Goal: Information Seeking & Learning: Learn about a topic

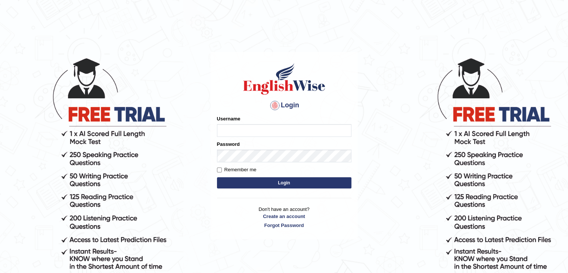
type input "gurvinder_newzealand"
click at [254, 184] on button "Login" at bounding box center [284, 182] width 134 height 11
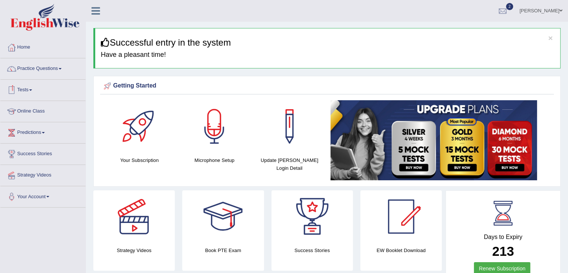
click at [35, 87] on link "Tests" at bounding box center [42, 89] width 85 height 19
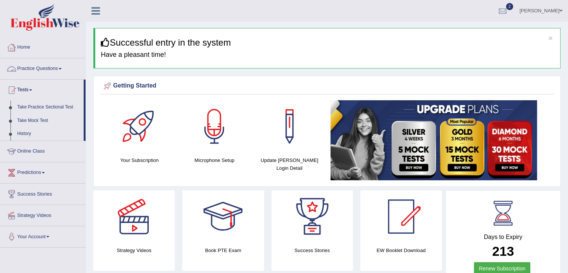
click at [60, 69] on link "Practice Questions" at bounding box center [42, 67] width 85 height 19
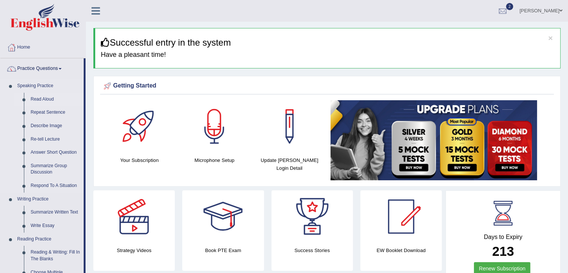
click at [51, 99] on link "Read Aloud" at bounding box center [55, 99] width 56 height 13
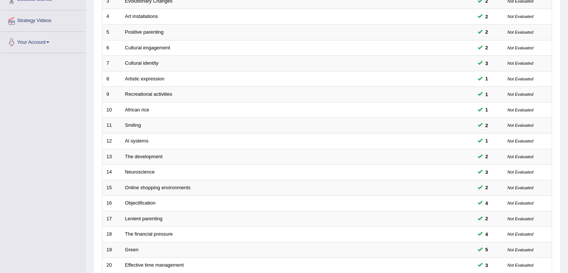
scroll to position [220, 0]
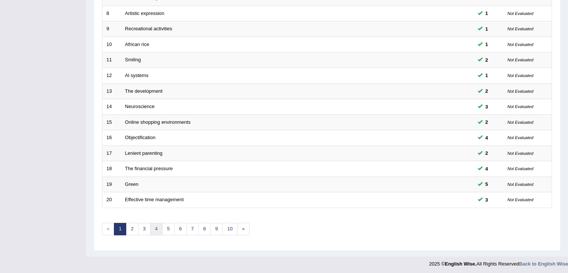
click at [154, 229] on link "4" at bounding box center [156, 229] width 12 height 12
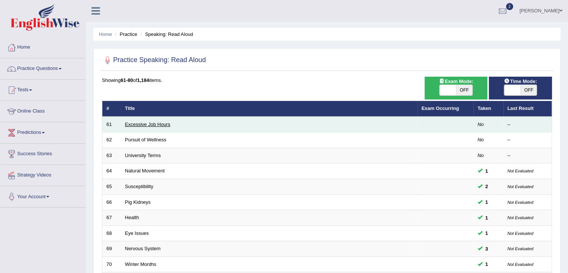
click at [133, 124] on link "Excessive Job Hours" at bounding box center [147, 124] width 45 height 6
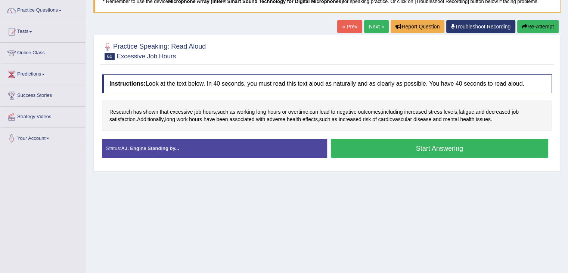
scroll to position [60, 0]
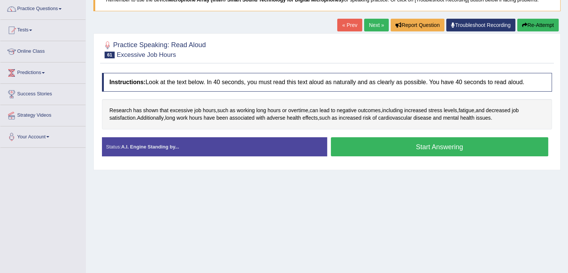
click at [427, 143] on button "Start Answering" at bounding box center [440, 146] width 218 height 19
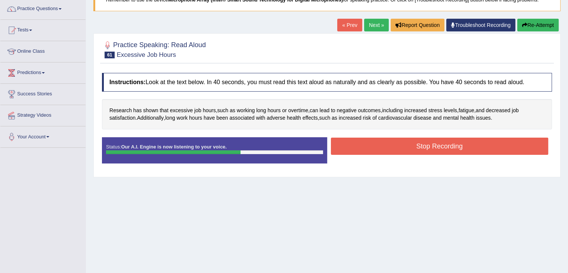
click at [526, 26] on button "Re-Attempt" at bounding box center [537, 25] width 41 height 13
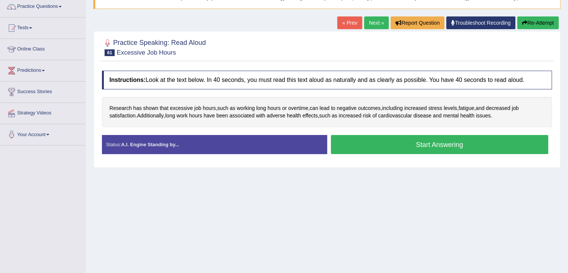
click at [440, 145] on button "Start Answering" at bounding box center [440, 144] width 218 height 19
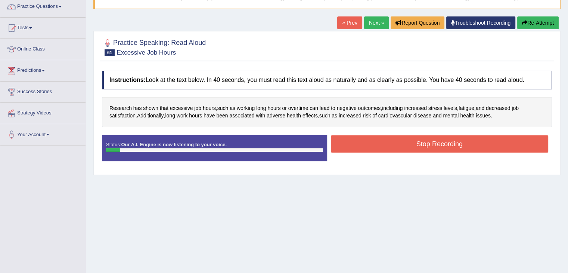
click at [531, 23] on button "Re-Attempt" at bounding box center [537, 22] width 41 height 13
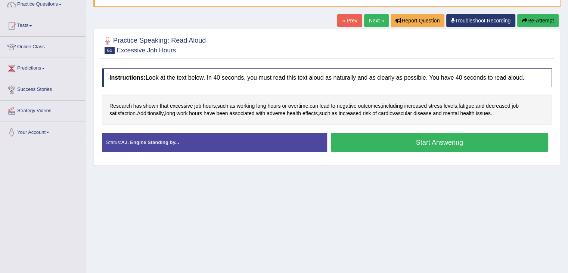
click at [409, 206] on div "Home Practice Speaking: Read Aloud Excessive Job Hours * Remember to use the de…" at bounding box center [327, 122] width 482 height 373
click at [433, 147] on button "Start Answering" at bounding box center [440, 142] width 218 height 19
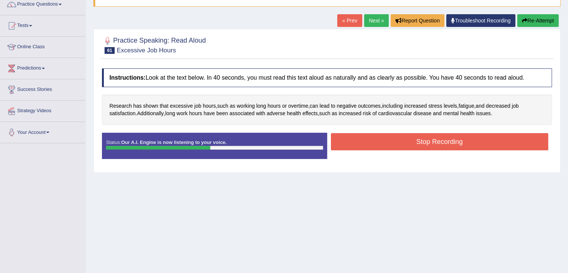
click at [550, 19] on button "Re-Attempt" at bounding box center [537, 20] width 41 height 13
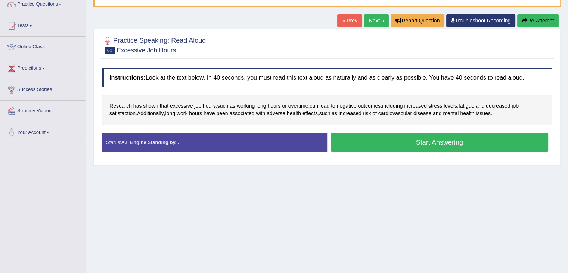
click at [444, 144] on button "Start Answering" at bounding box center [440, 142] width 218 height 19
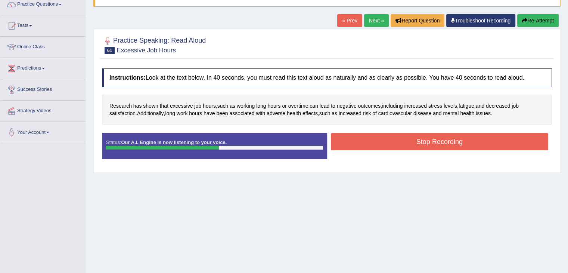
click at [444, 144] on button "Stop Recording" at bounding box center [440, 141] width 218 height 17
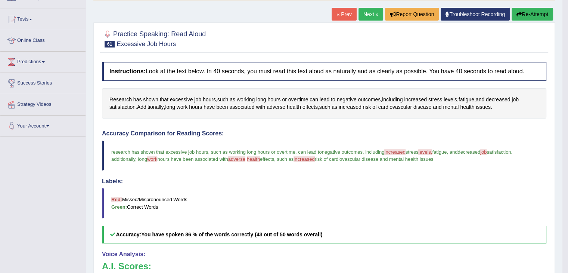
scroll to position [11, 0]
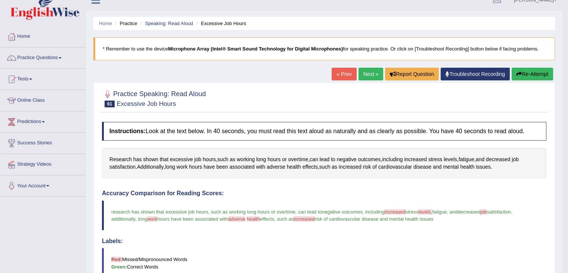
click at [529, 75] on button "Re-Attempt" at bounding box center [532, 74] width 41 height 13
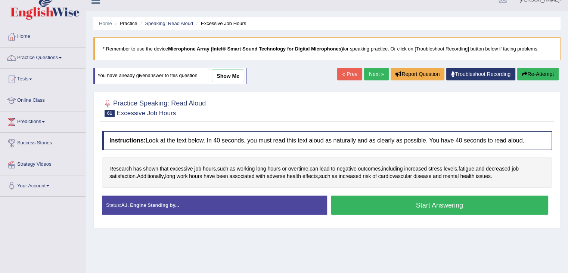
click at [440, 206] on button "Start Answering" at bounding box center [440, 204] width 218 height 19
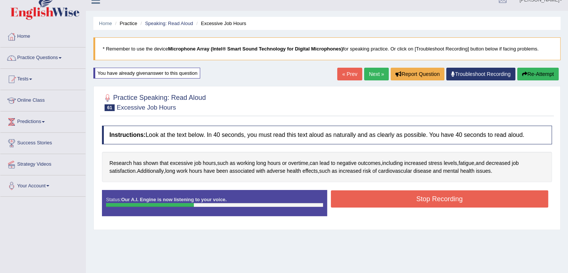
click at [543, 74] on button "Re-Attempt" at bounding box center [537, 74] width 41 height 13
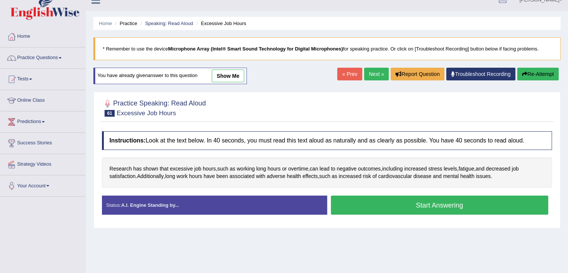
click at [449, 205] on button "Start Answering" at bounding box center [440, 204] width 218 height 19
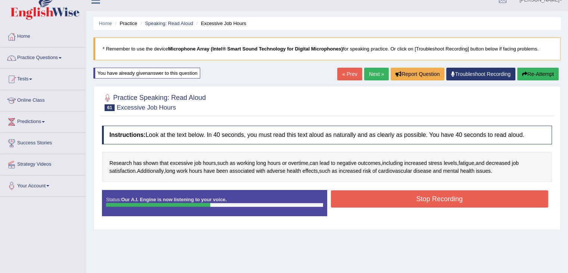
click at [449, 201] on button "Stop Recording" at bounding box center [440, 198] width 218 height 17
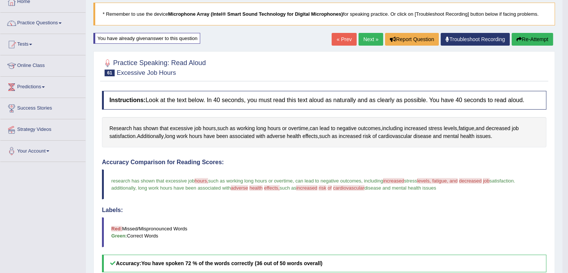
scroll to position [49, 0]
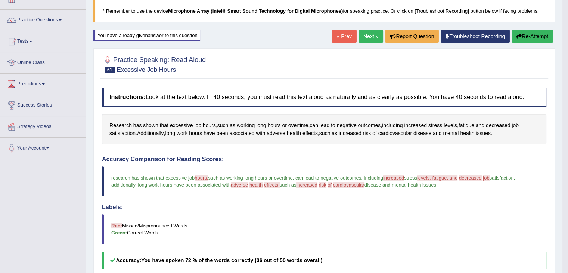
click at [534, 33] on button "Re-Attempt" at bounding box center [532, 36] width 41 height 13
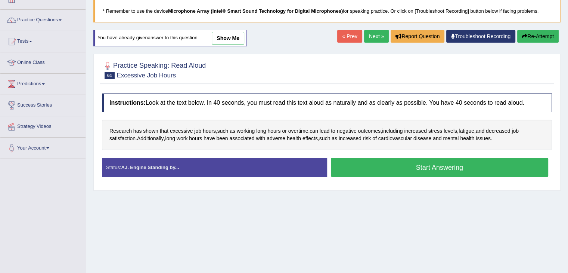
click at [400, 171] on button "Start Answering" at bounding box center [440, 167] width 218 height 19
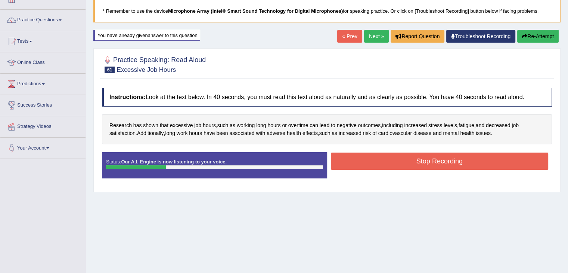
click at [525, 31] on button "Re-Attempt" at bounding box center [537, 36] width 41 height 13
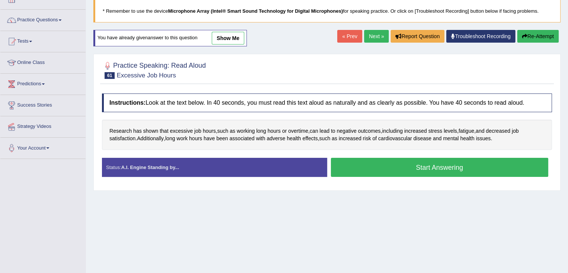
click at [413, 166] on button "Start Answering" at bounding box center [440, 167] width 218 height 19
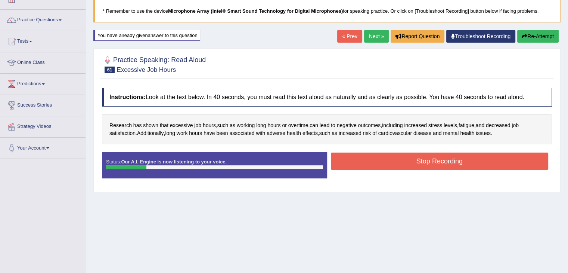
click at [543, 30] on button "Re-Attempt" at bounding box center [537, 36] width 41 height 13
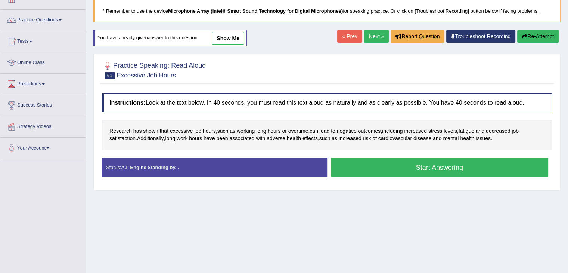
click at [433, 166] on button "Start Answering" at bounding box center [440, 167] width 218 height 19
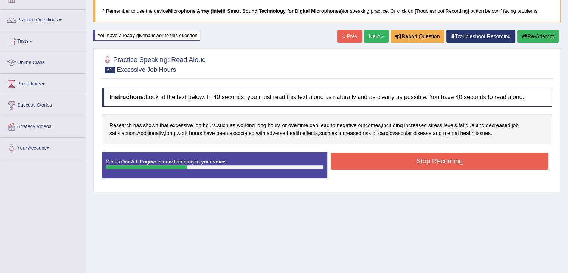
click at [526, 34] on button "Re-Attempt" at bounding box center [537, 36] width 41 height 13
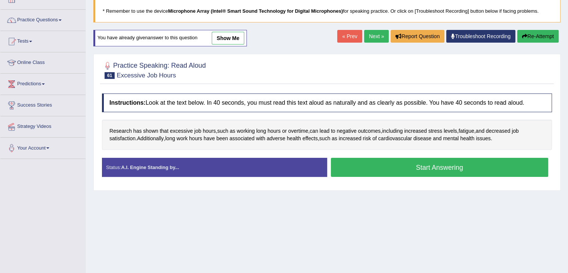
click at [428, 168] on button "Start Answering" at bounding box center [440, 167] width 218 height 19
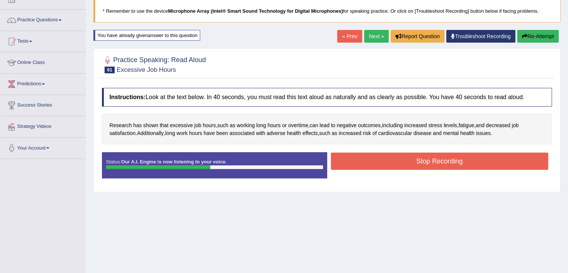
click at [535, 31] on button "Re-Attempt" at bounding box center [537, 36] width 41 height 13
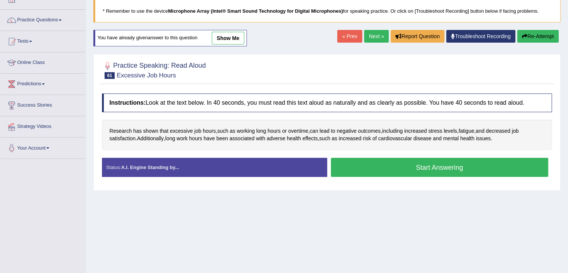
click at [450, 164] on button "Start Answering" at bounding box center [440, 167] width 218 height 19
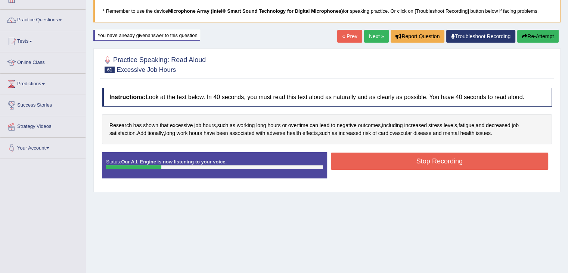
click at [544, 33] on button "Re-Attempt" at bounding box center [537, 36] width 41 height 13
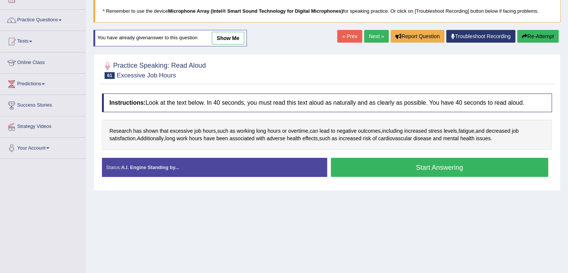
click at [459, 162] on button "Start Answering" at bounding box center [440, 167] width 218 height 19
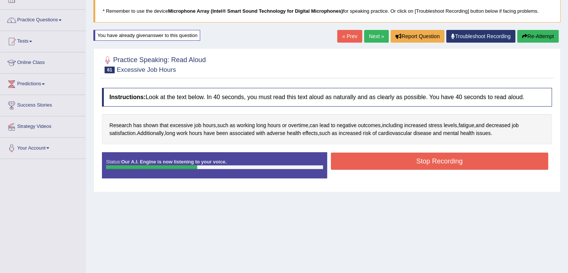
click at [542, 28] on div "Home Practice Speaking: Read Aloud Excessive Job Hours * Remember to use the de…" at bounding box center [327, 137] width 482 height 373
click at [540, 35] on button "Re-Attempt" at bounding box center [537, 36] width 41 height 13
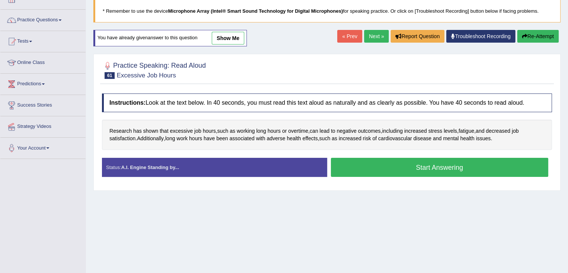
click at [439, 165] on button "Start Answering" at bounding box center [440, 167] width 218 height 19
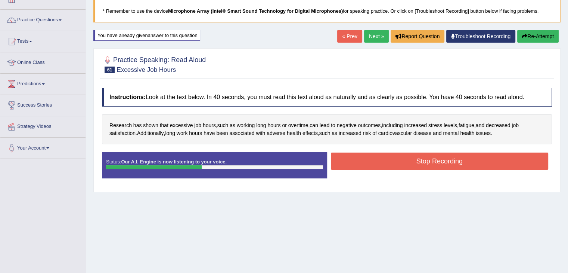
click at [550, 39] on button "Re-Attempt" at bounding box center [537, 36] width 41 height 13
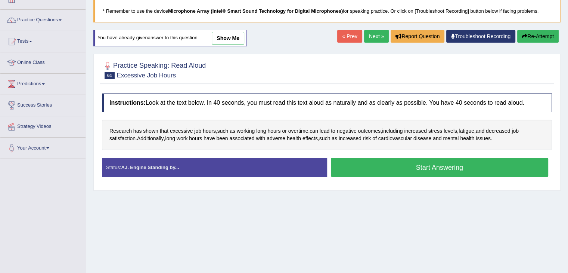
click at [407, 171] on button "Start Answering" at bounding box center [440, 167] width 218 height 19
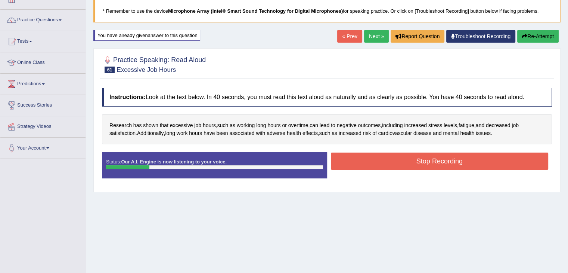
click at [543, 36] on button "Re-Attempt" at bounding box center [537, 36] width 41 height 13
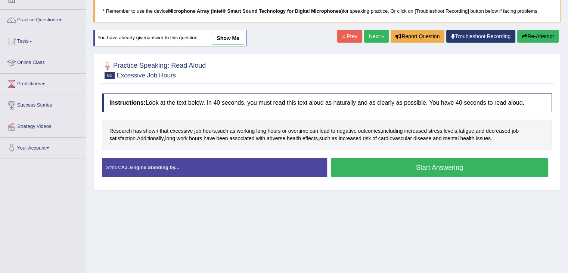
click at [424, 165] on button "Start Answering" at bounding box center [440, 167] width 218 height 19
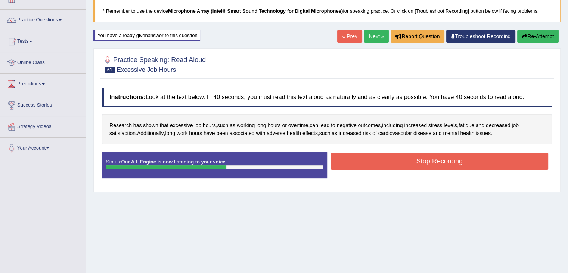
click at [424, 165] on button "Stop Recording" at bounding box center [440, 160] width 218 height 17
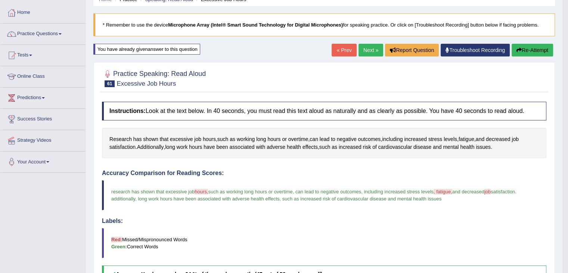
scroll to position [34, 0]
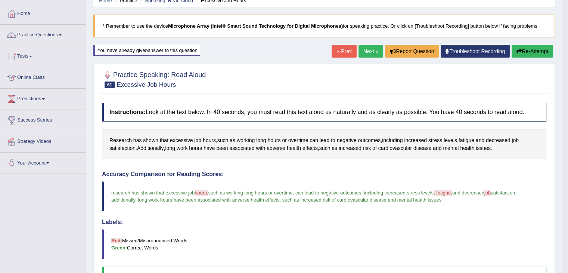
click at [369, 55] on link "Next »" at bounding box center [370, 51] width 25 height 13
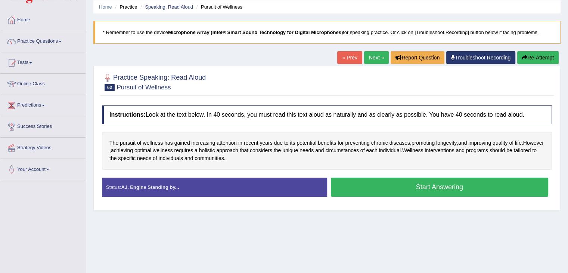
scroll to position [45, 0]
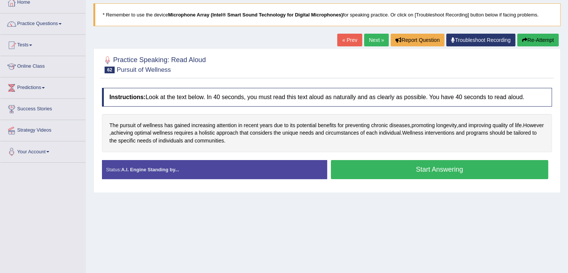
click at [363, 161] on button "Start Answering" at bounding box center [440, 169] width 218 height 19
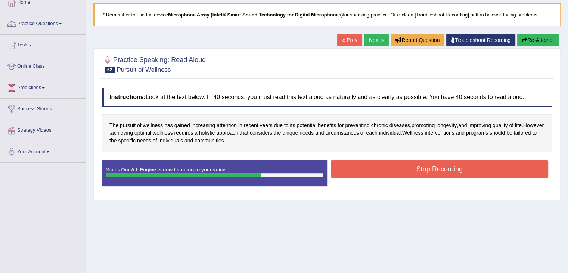
click at [363, 161] on button "Stop Recording" at bounding box center [440, 168] width 218 height 17
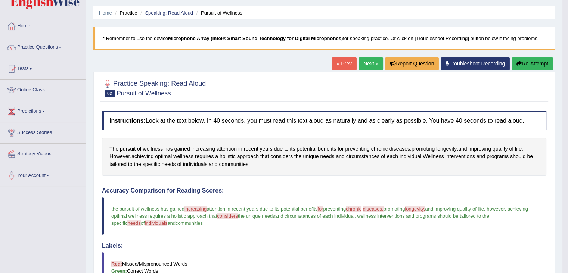
scroll to position [15, 0]
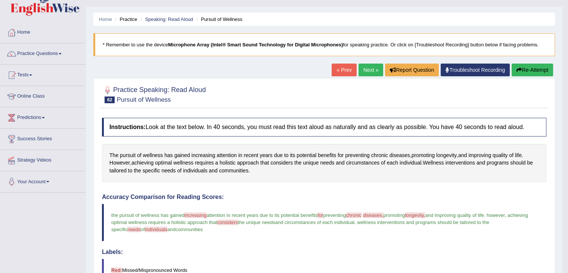
click at [528, 65] on button "Re-Attempt" at bounding box center [532, 69] width 41 height 13
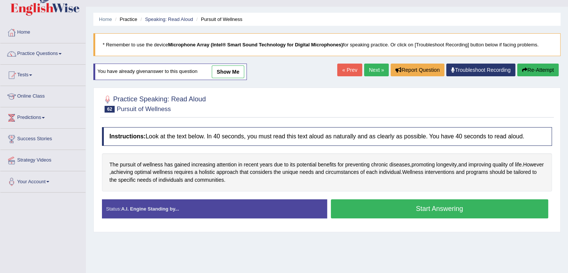
click at [370, 214] on button "Start Answering" at bounding box center [440, 208] width 218 height 19
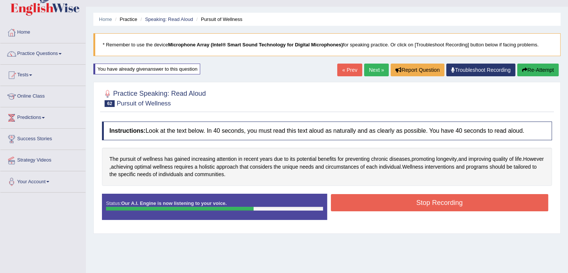
click at [530, 73] on button "Re-Attempt" at bounding box center [537, 69] width 41 height 13
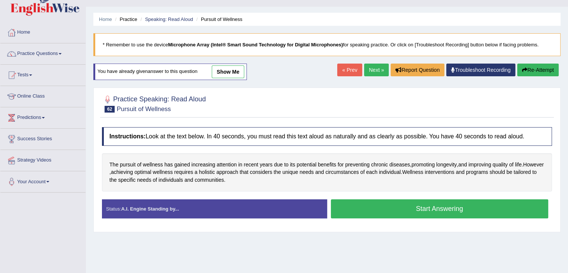
click at [419, 209] on button "Start Answering" at bounding box center [440, 208] width 218 height 19
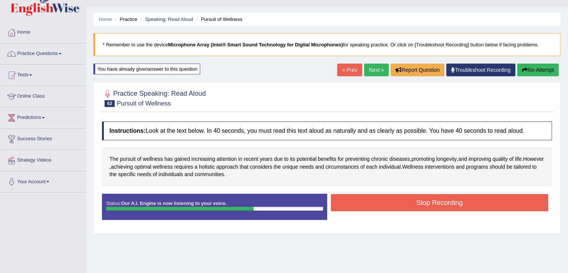
click at [419, 209] on button "Stop Recording" at bounding box center [440, 202] width 218 height 17
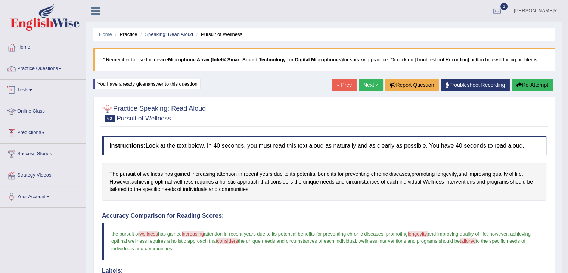
click at [31, 87] on link "Tests" at bounding box center [42, 89] width 85 height 19
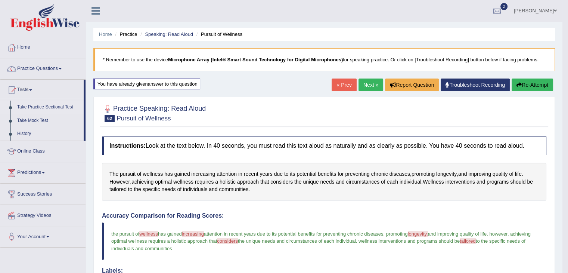
click at [43, 106] on link "Take Practice Sectional Test" at bounding box center [49, 106] width 70 height 13
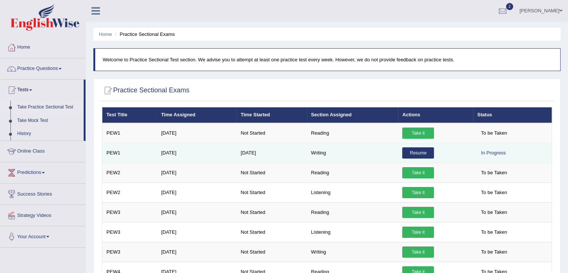
click at [413, 153] on link "Resume" at bounding box center [418, 152] width 32 height 11
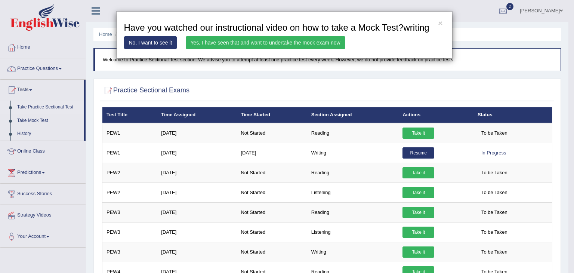
click at [312, 43] on link "Yes, I have seen that and want to undertake the mock exam now" at bounding box center [265, 42] width 159 height 13
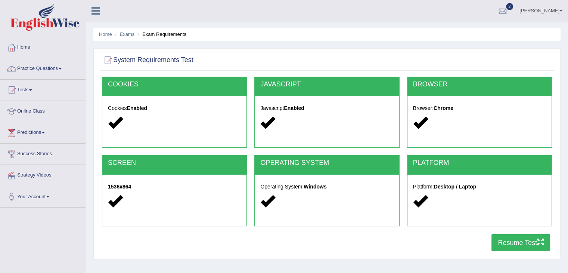
click at [515, 240] on button "Resume Test" at bounding box center [520, 242] width 59 height 17
